Goal: Information Seeking & Learning: Learn about a topic

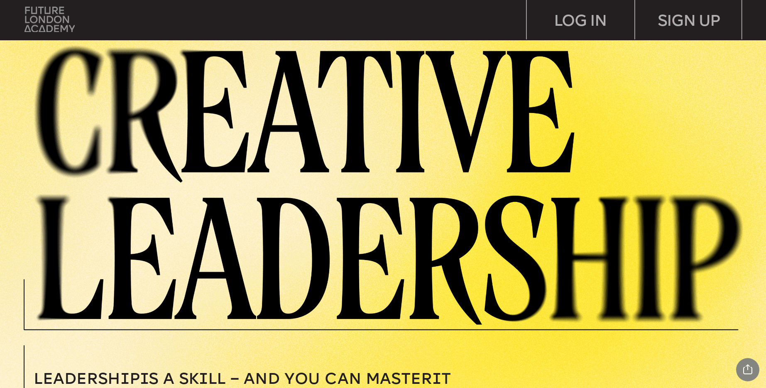
click at [64, 27] on img at bounding box center [50, 19] width 50 height 25
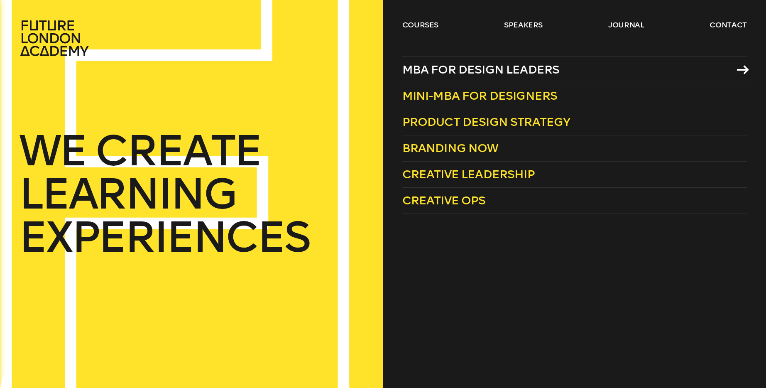
click at [426, 65] on span "MBA for Design Leaders" at bounding box center [481, 70] width 157 height 14
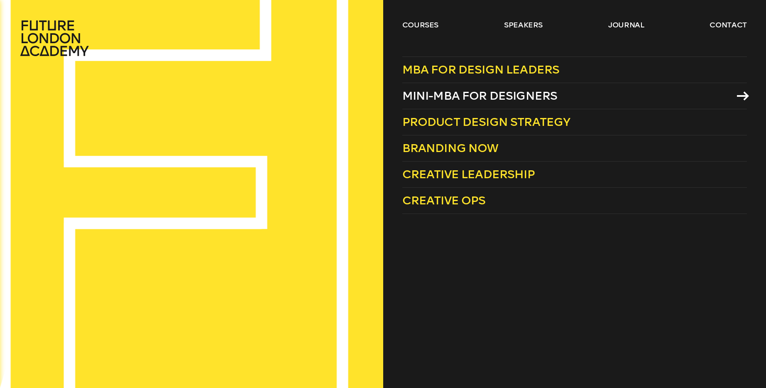
click at [440, 100] on span "Mini-MBA for Designers" at bounding box center [480, 96] width 155 height 14
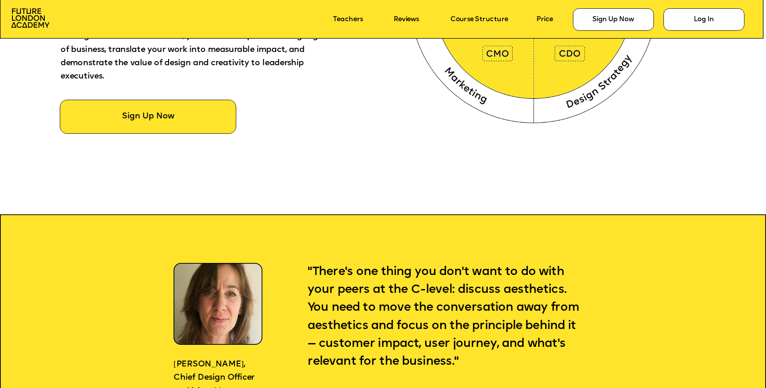
scroll to position [695, 0]
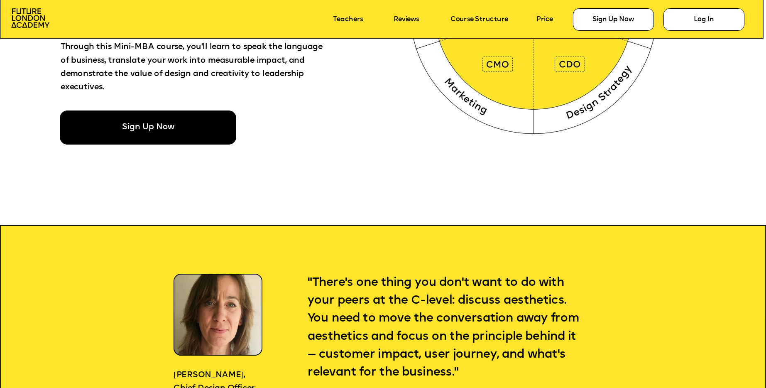
click at [170, 123] on div "Sign Up Now" at bounding box center [148, 128] width 177 height 34
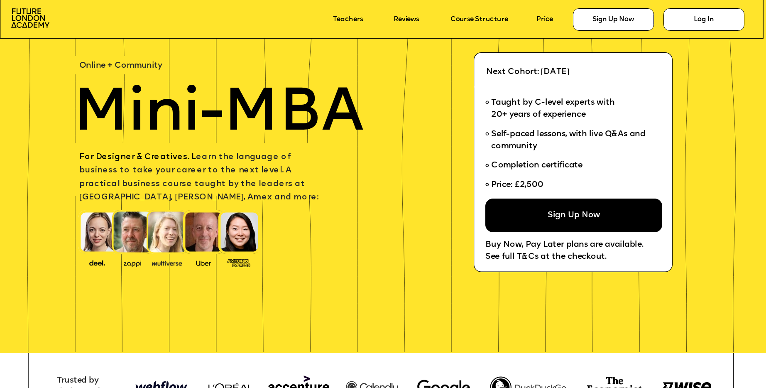
scroll to position [76, 0]
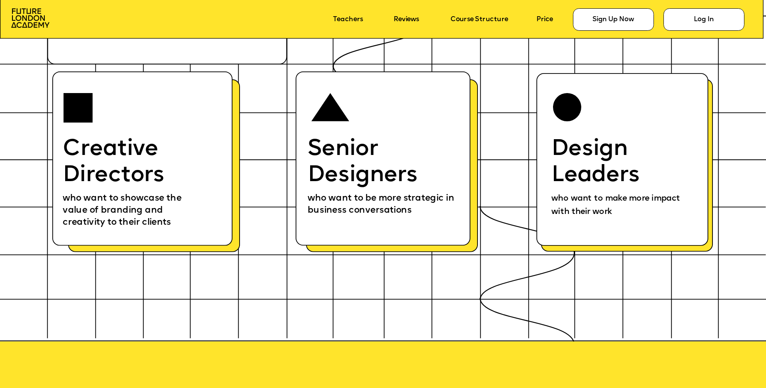
scroll to position [4683, 0]
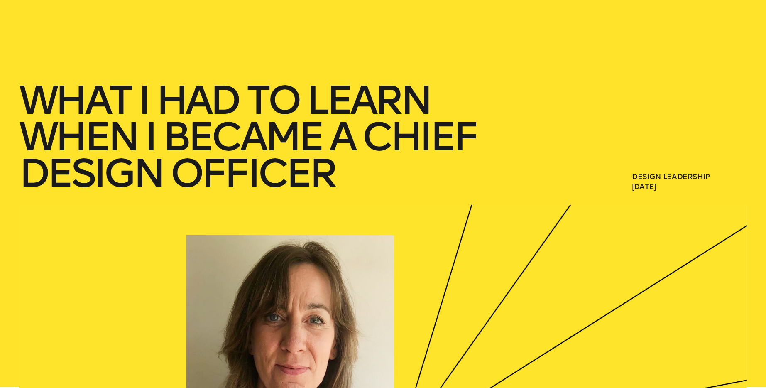
scroll to position [140, 0]
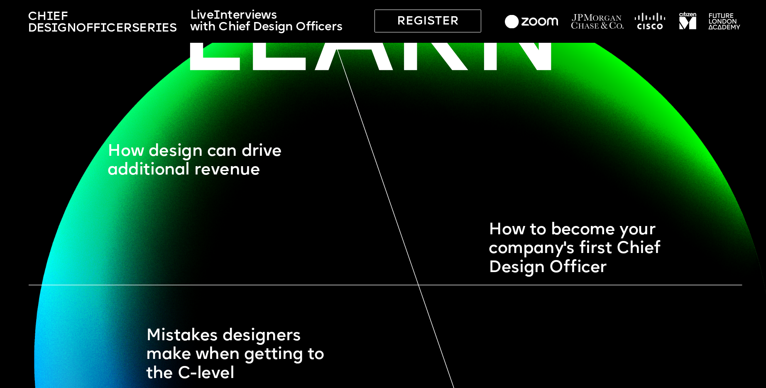
scroll to position [749, 0]
